Goal: Information Seeking & Learning: Learn about a topic

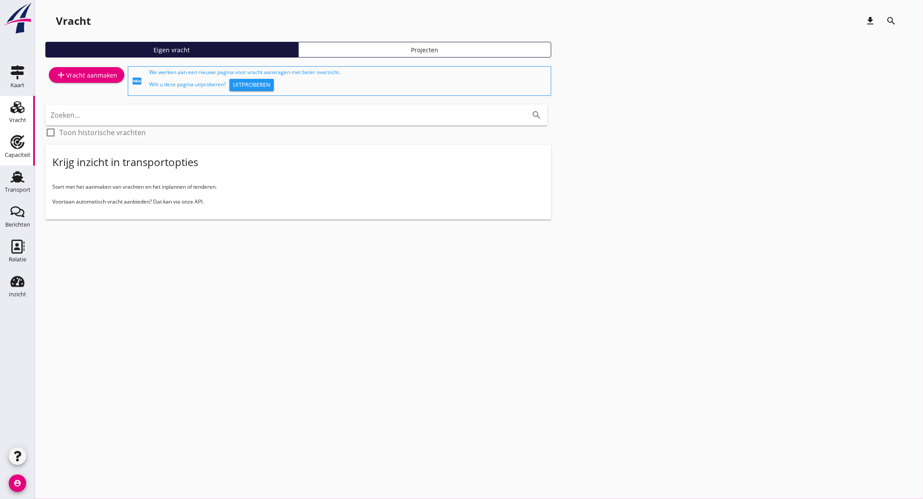
click at [27, 147] on div "Capaciteit" at bounding box center [17, 142] width 21 height 14
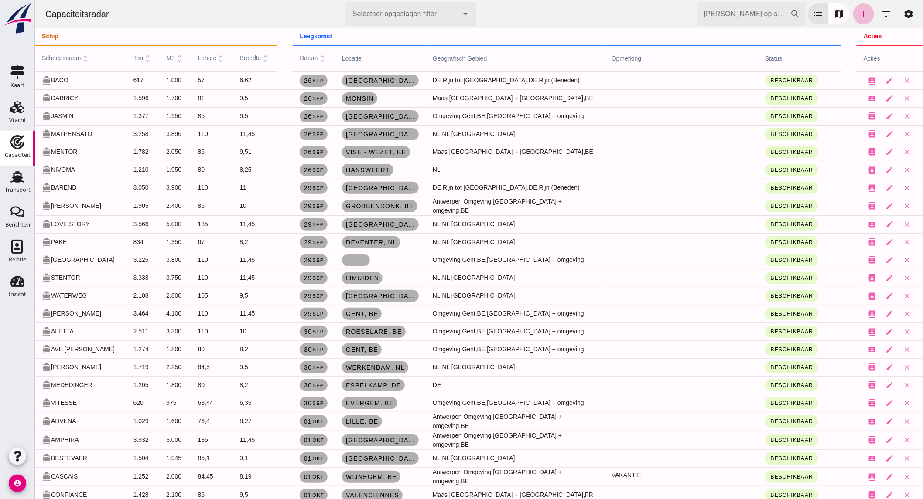
drag, startPoint x: 73, startPoint y: 57, endPoint x: 20, endPoint y: 313, distance: 261.4
click at [20, 313] on div at bounding box center [17, 376] width 35 height 138
drag, startPoint x: 881, startPoint y: 12, endPoint x: 851, endPoint y: 12, distance: 30.1
click at [881, 12] on icon "filter_list" at bounding box center [886, 14] width 10 height 10
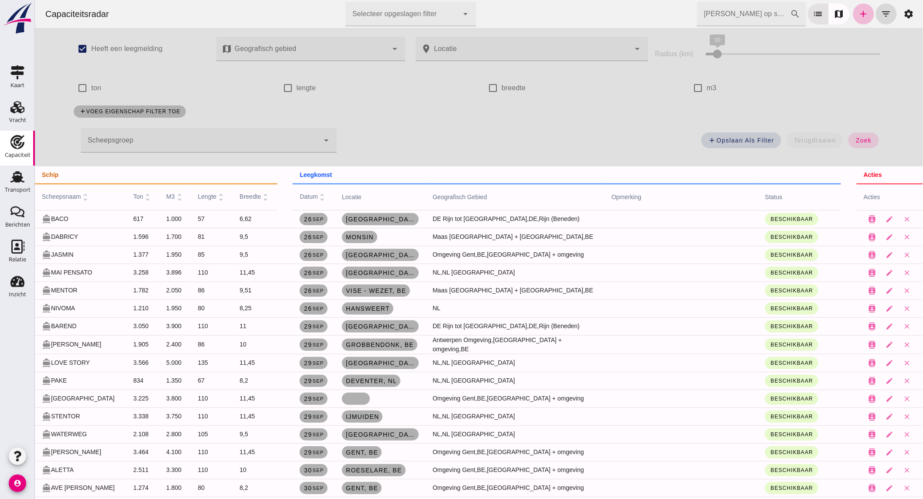
click at [198, 141] on div at bounding box center [199, 140] width 239 height 24
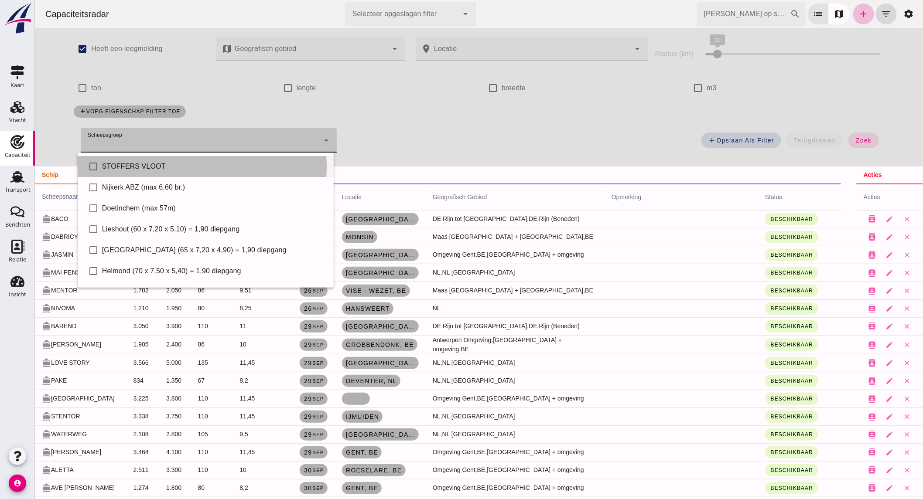
click at [147, 167] on div "STOFFERS VLOOT" at bounding box center [214, 166] width 225 height 10
type input "STOFFERS VLOOT"
checkbox input "true"
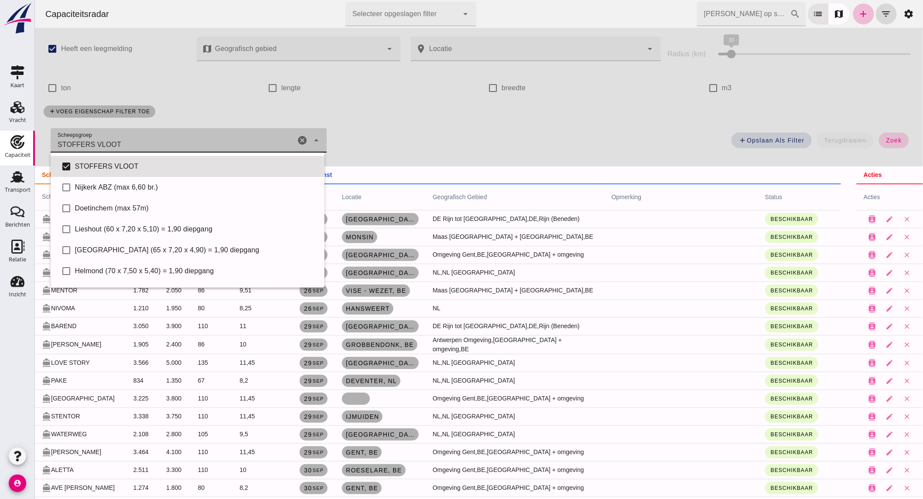
drag, startPoint x: 882, startPoint y: 143, endPoint x: 66, endPoint y: 53, distance: 821.0
click at [885, 143] on span "zoek" at bounding box center [893, 140] width 16 height 7
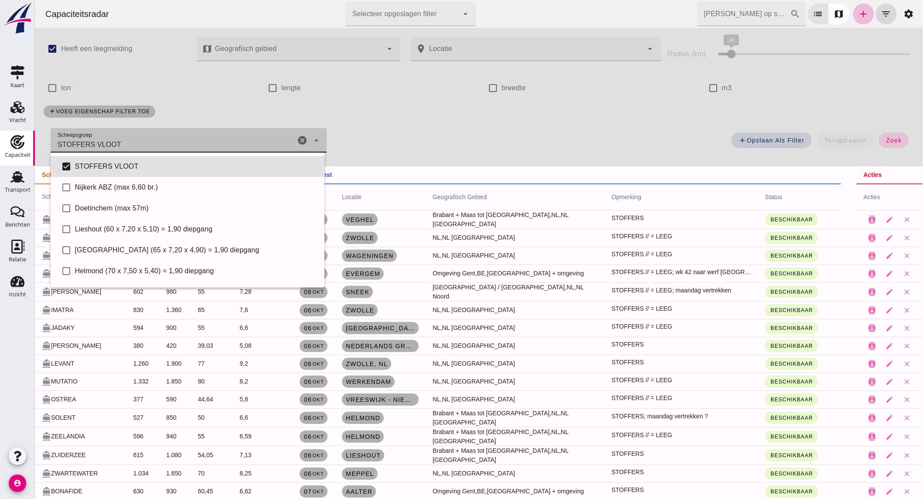
click at [293, 138] on div "Scheepsgroep Scheepsgroep STOFFERS VLOOT STOFFERS VLOOT cancel arrow_drop_down" at bounding box center [188, 140] width 276 height 24
click at [301, 139] on icon "cancel" at bounding box center [302, 140] width 10 height 10
checkbox input "false"
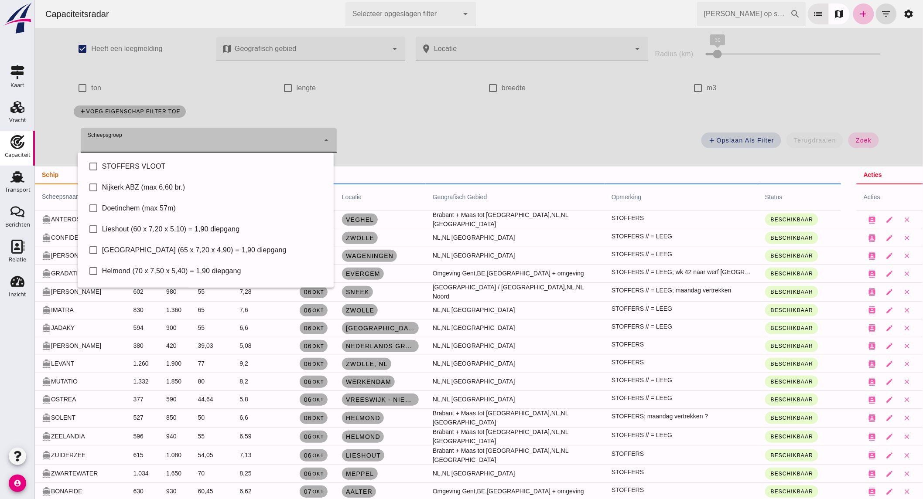
click at [706, 88] on label "m3" at bounding box center [711, 88] width 10 height 24
click at [704, 88] on input "m3" at bounding box center [697, 87] width 17 height 17
checkbox input "true"
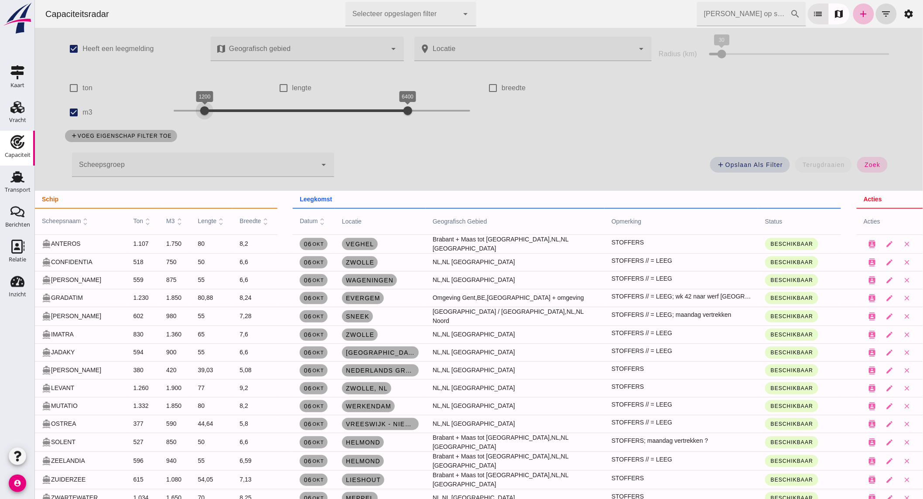
click at [202, 114] on div "1200 6400 1200 6400" at bounding box center [321, 111] width 297 height 14
drag, startPoint x: 402, startPoint y: 109, endPoint x: 215, endPoint y: 109, distance: 186.7
click at [215, 109] on div at bounding box center [219, 110] width 17 height 17
click at [869, 163] on span "zoek" at bounding box center [872, 164] width 16 height 7
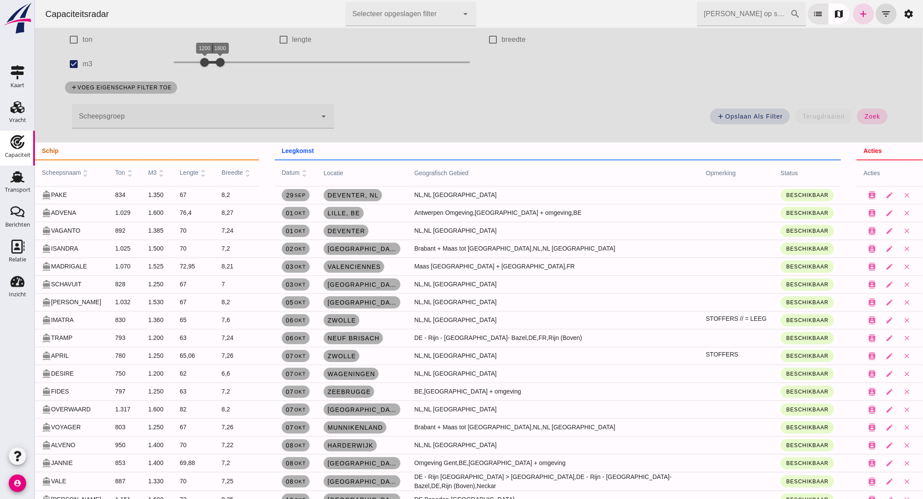
scroll to position [97, 0]
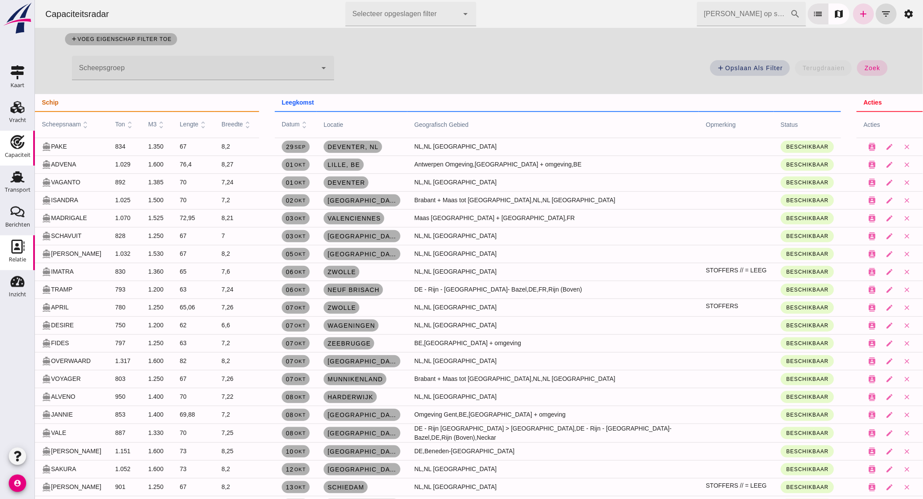
click at [19, 250] on icon "Relatie" at bounding box center [17, 247] width 14 height 14
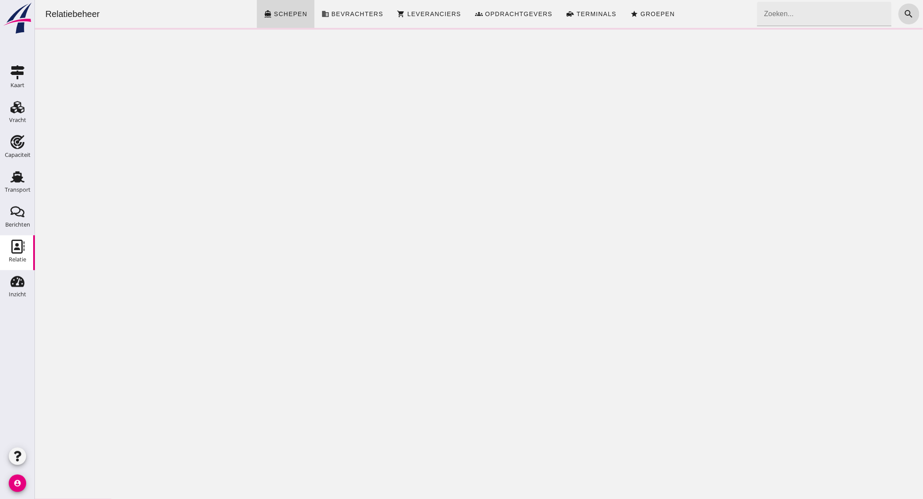
click at [824, 14] on input "Zoeken..." at bounding box center [821, 14] width 129 height 24
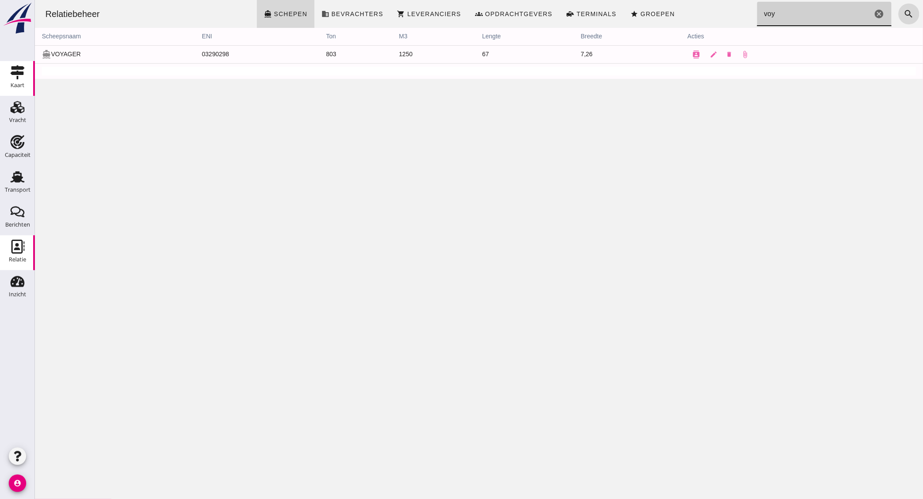
type input "voy"
